Goal: Task Accomplishment & Management: Manage account settings

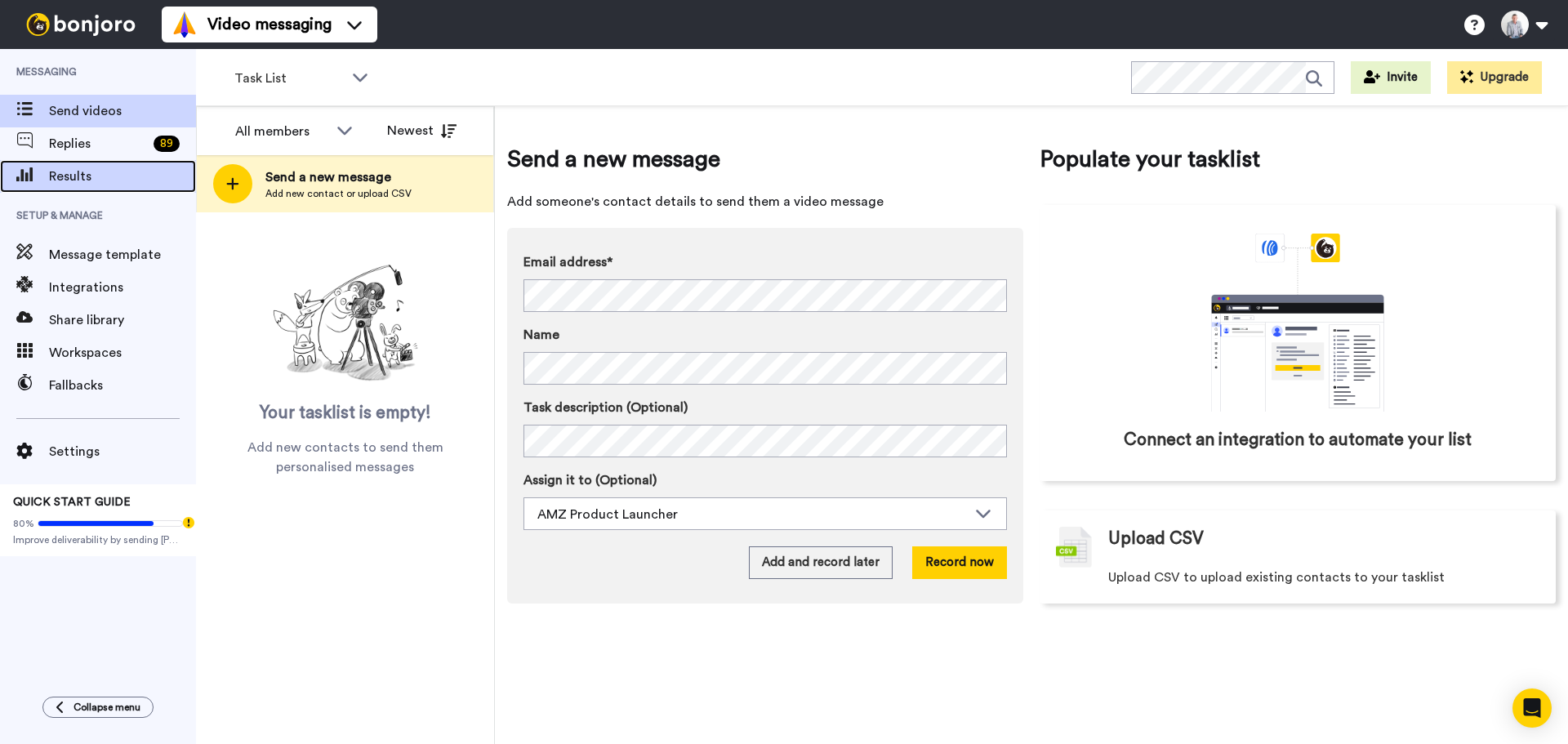
click at [69, 175] on span "Results" at bounding box center [123, 176] width 147 height 20
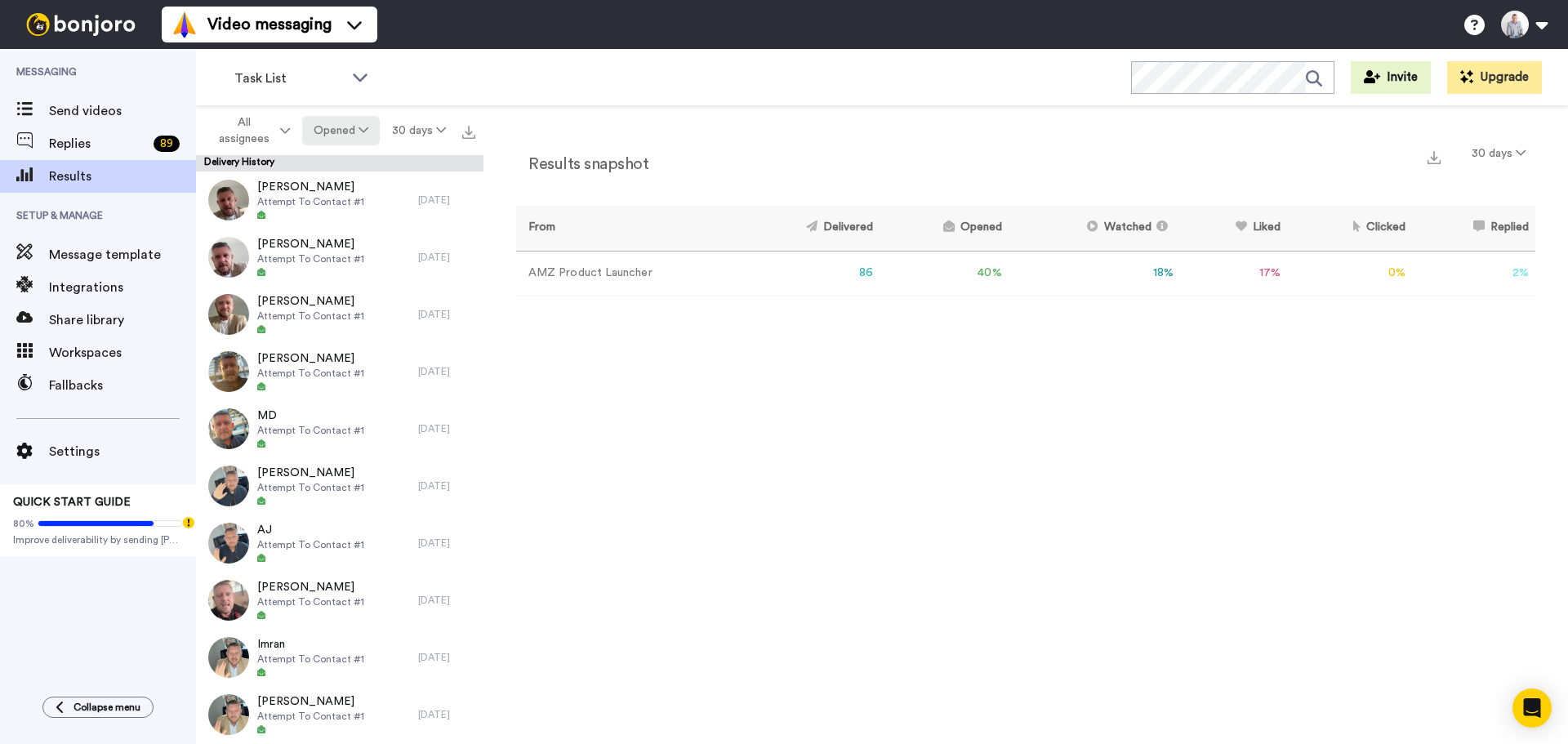
click at [348, 136] on button "Opened" at bounding box center [342, 131] width 78 height 30
click at [354, 161] on div "Delivered" at bounding box center [342, 163] width 76 height 18
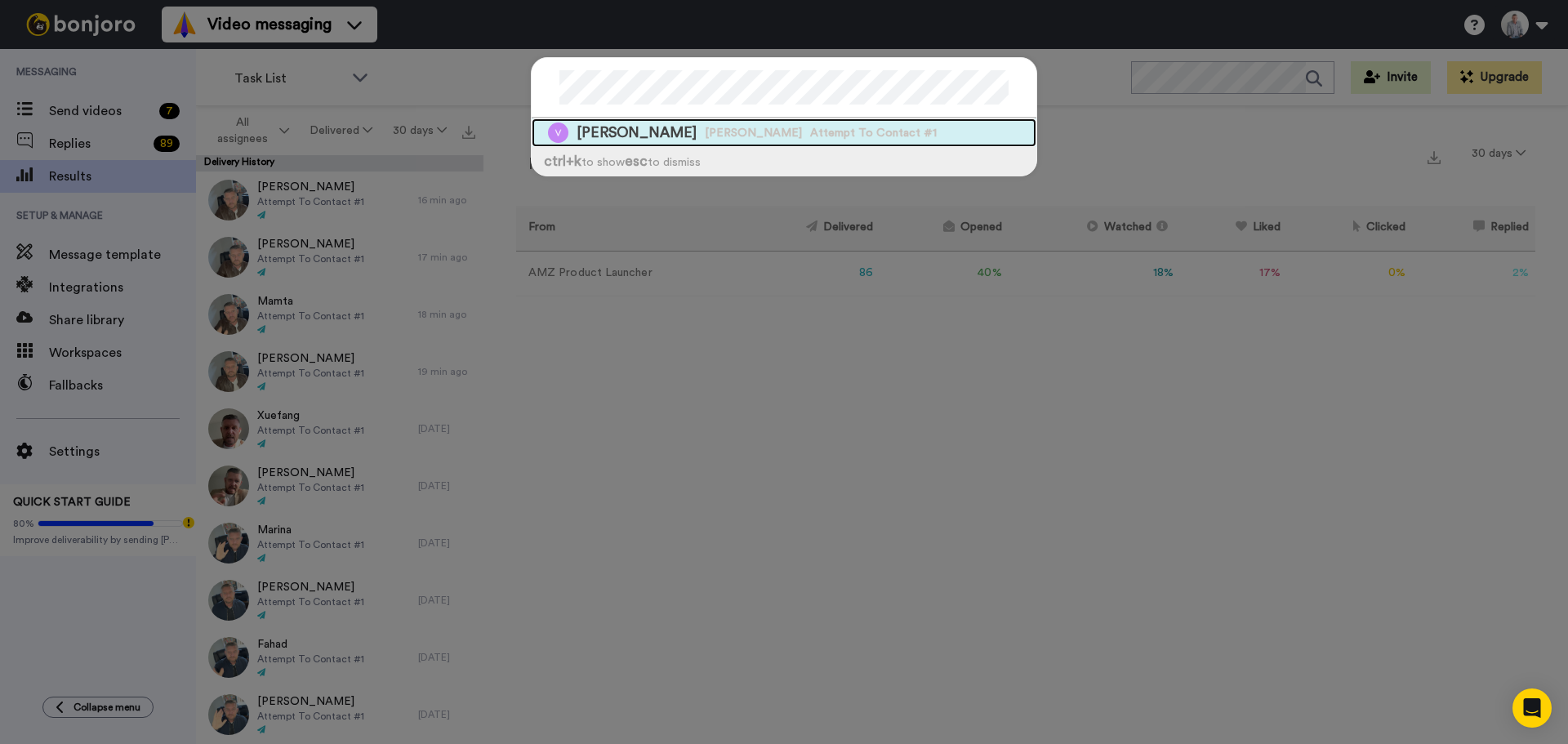
click at [705, 133] on span "Veronica Lees Amato" at bounding box center [753, 133] width 97 height 17
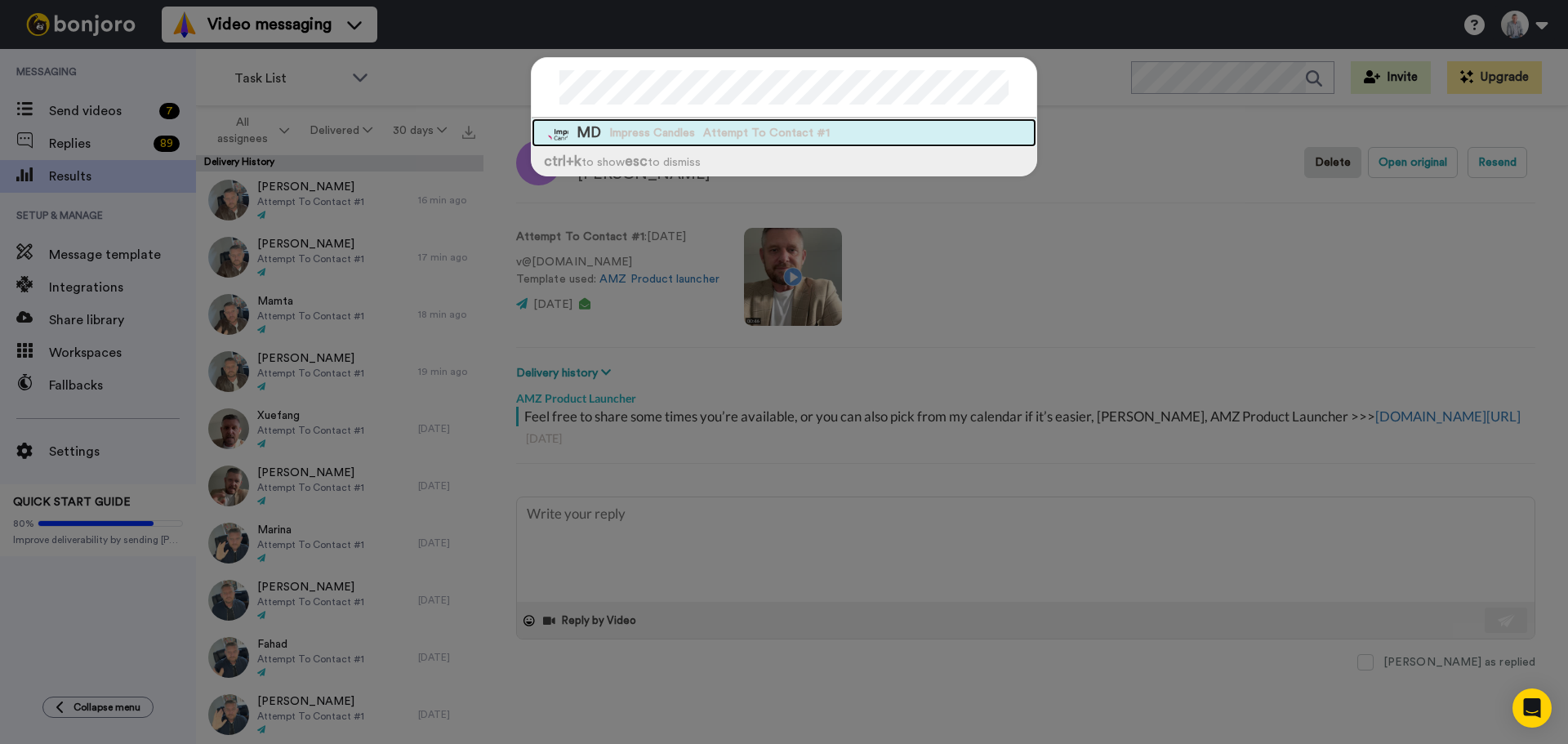
click at [655, 139] on span "Impress Candles" at bounding box center [652, 133] width 86 height 17
click at [848, 137] on span "Attempt To Contact #1" at bounding box center [912, 133] width 127 height 17
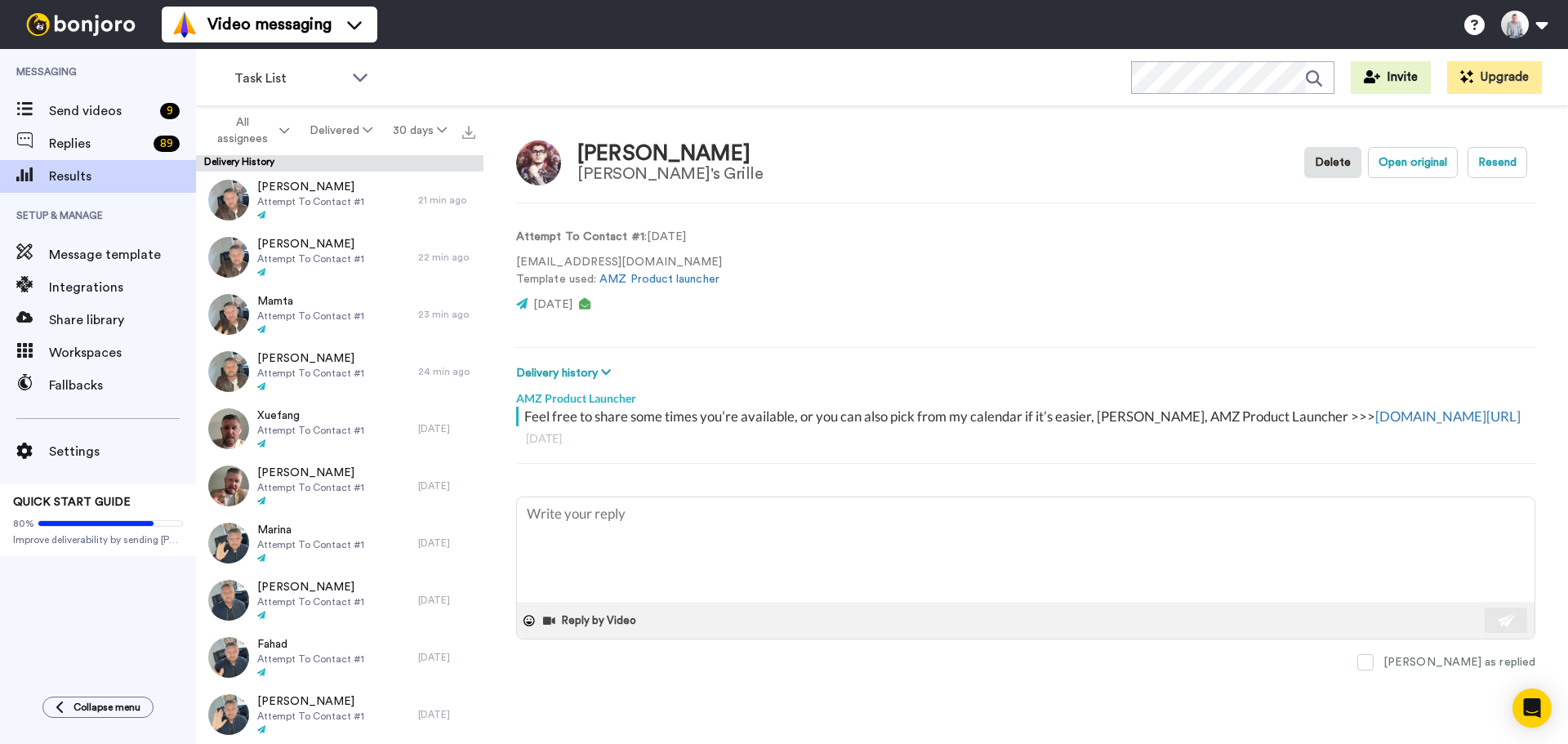
type textarea "x"
